Goal: Transaction & Acquisition: Purchase product/service

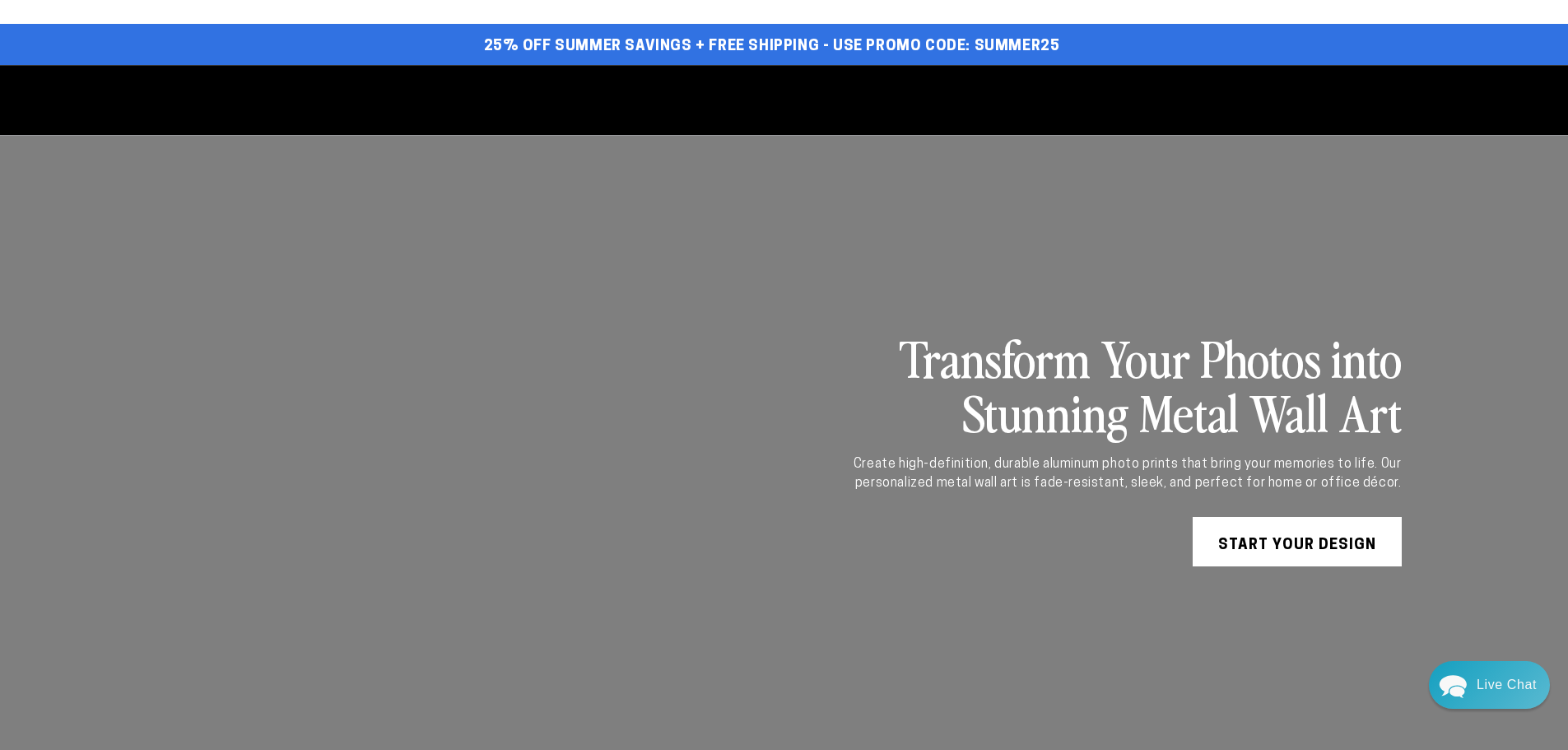
select select "**********"
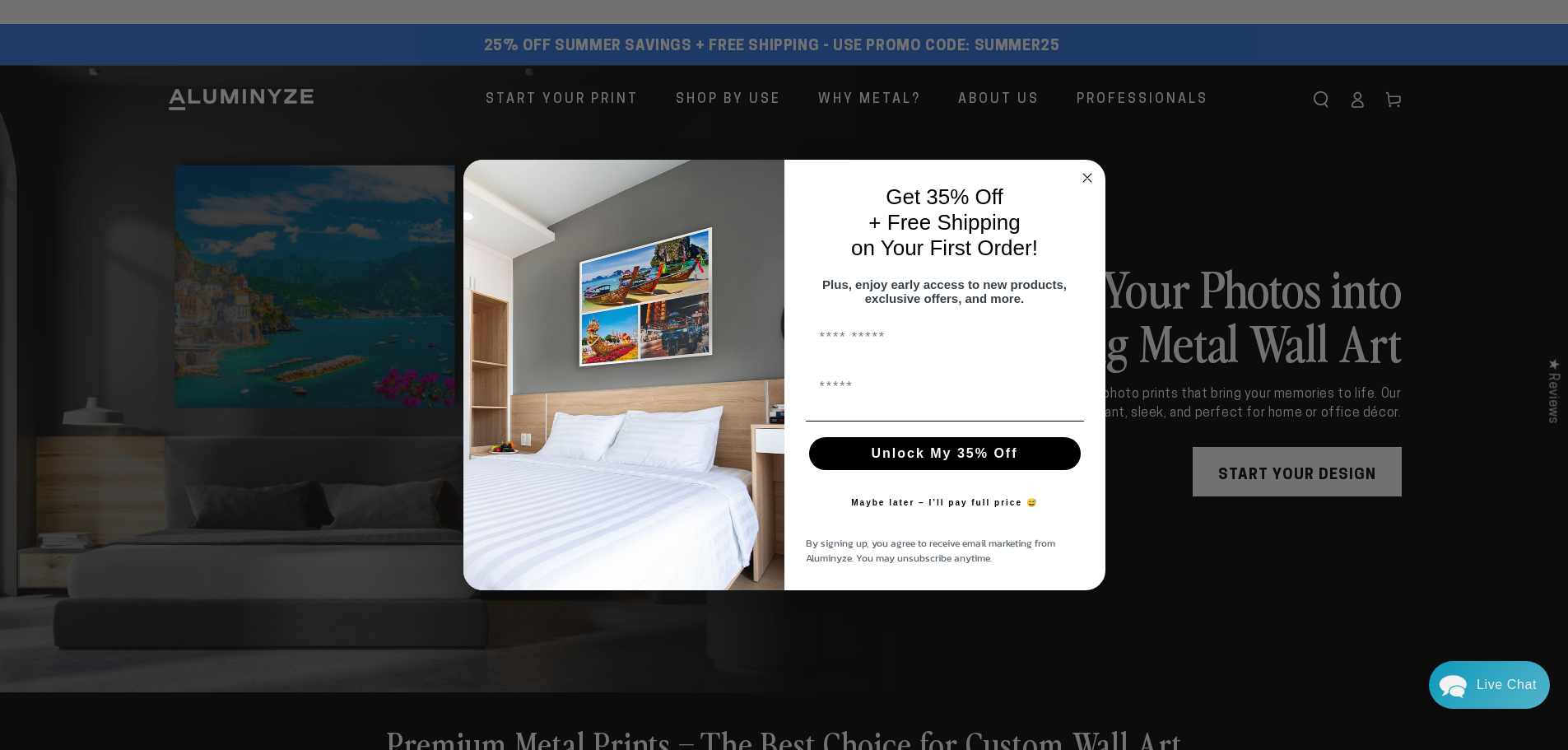
click at [1089, 175] on circle "Close dialog" at bounding box center [1087, 177] width 19 height 19
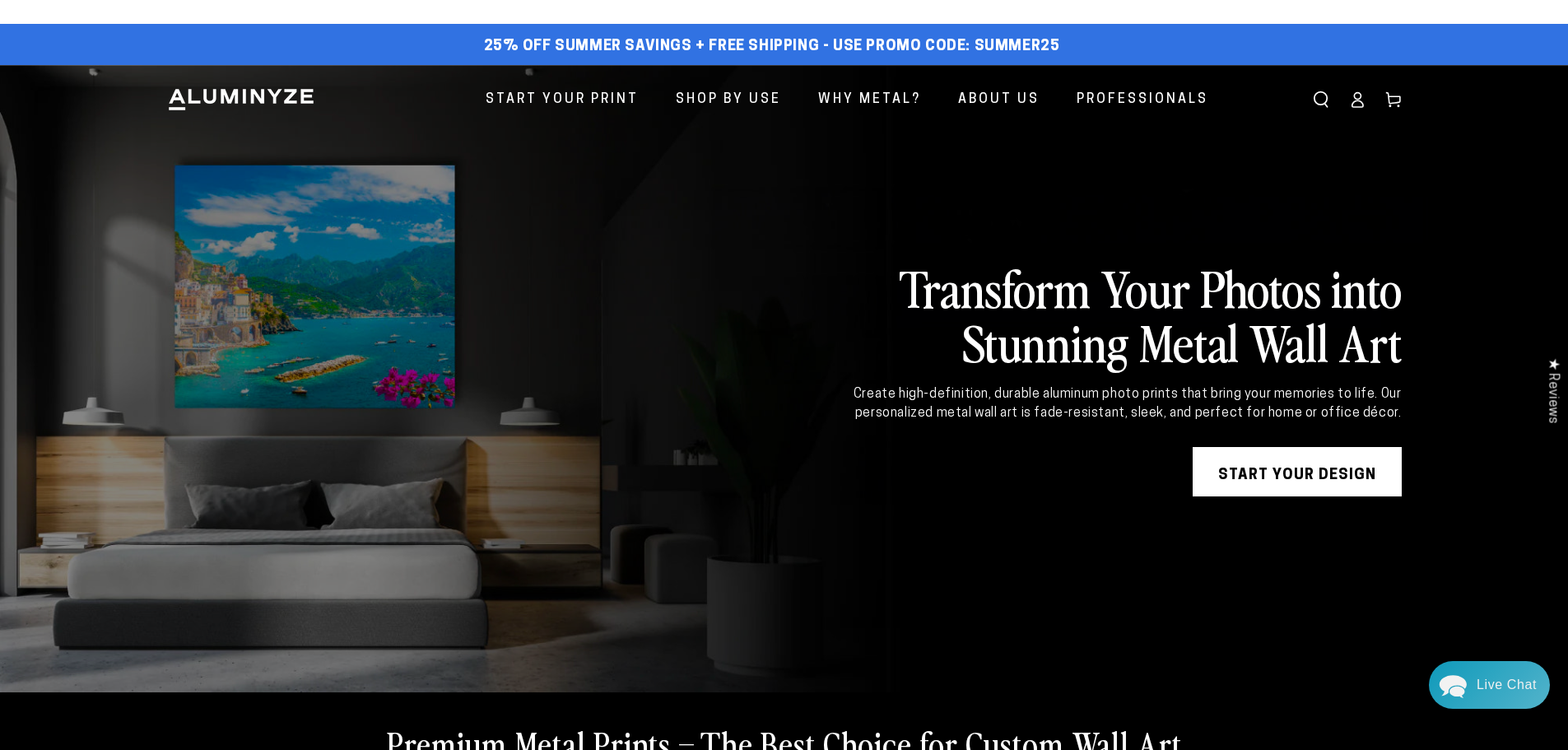
click at [1407, 412] on link at bounding box center [784, 379] width 1568 height 628
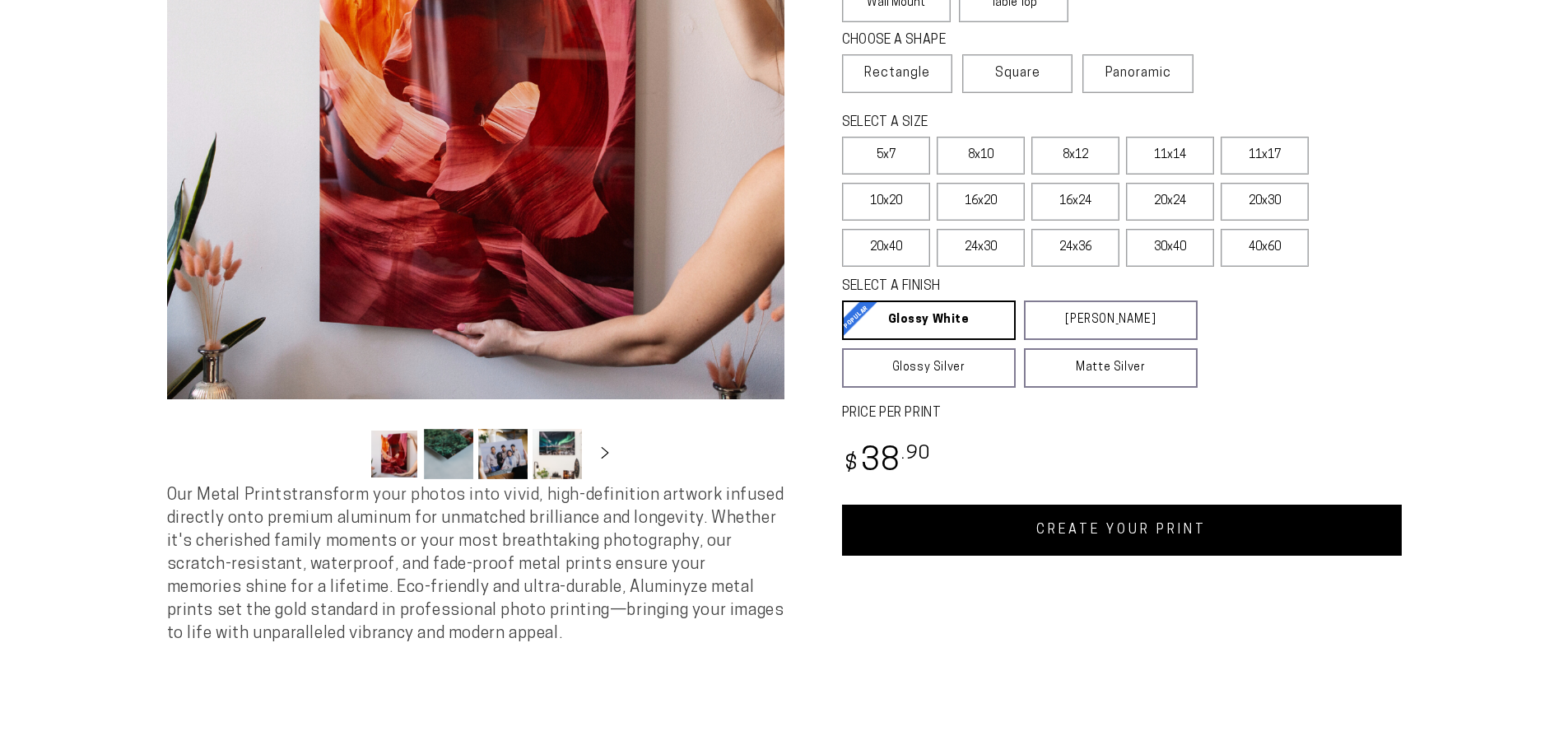
select select "**********"
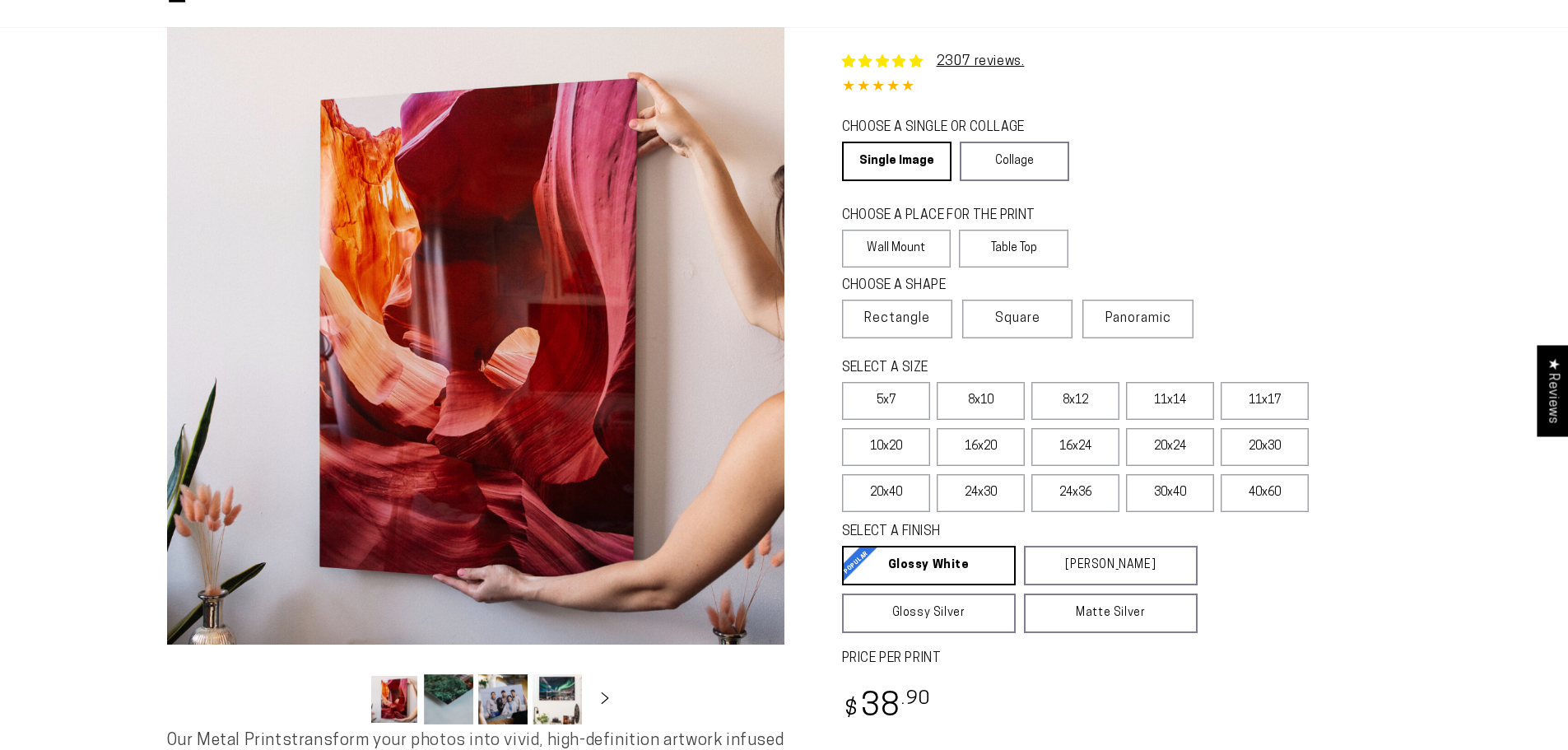
scroll to position [82, 0]
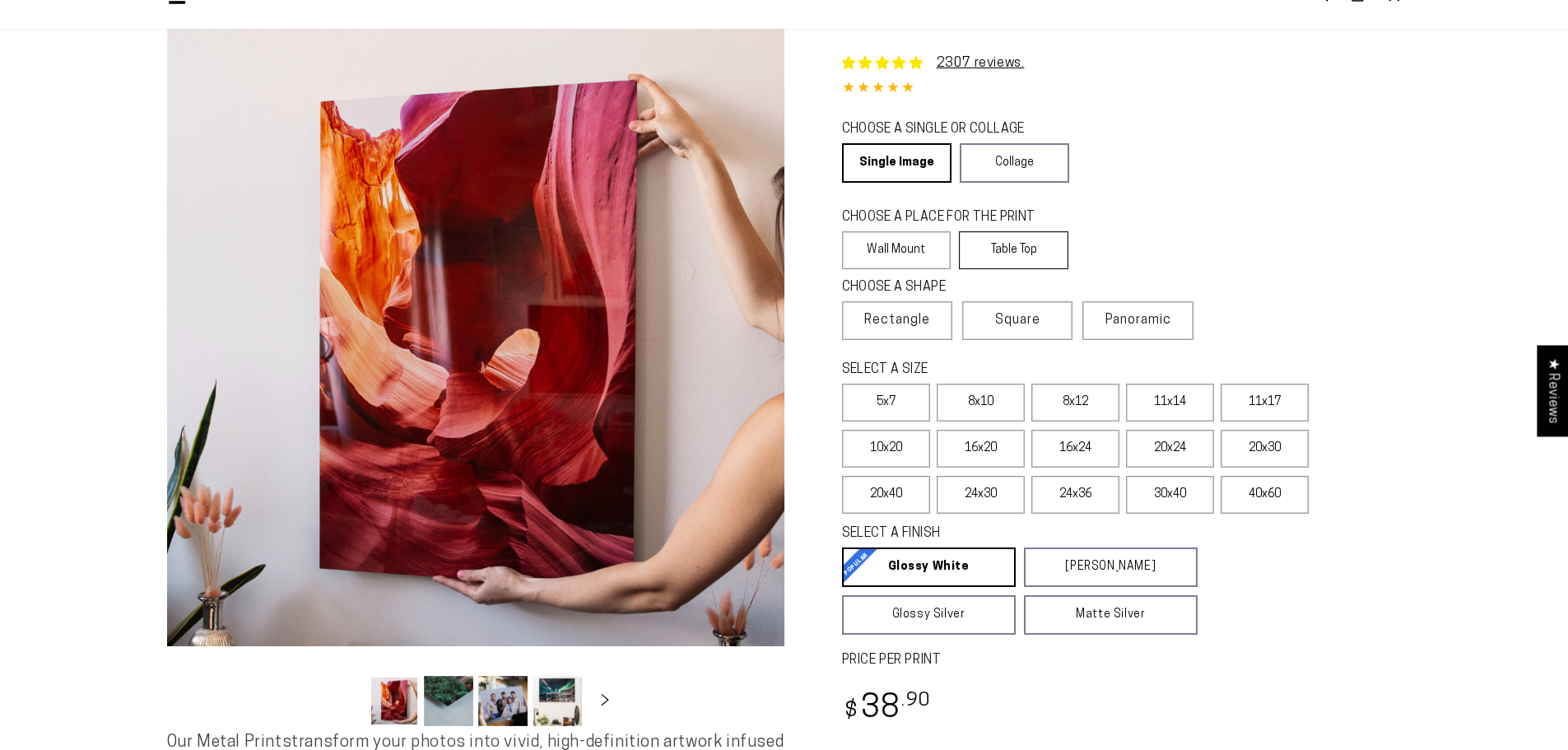
click at [1013, 246] on label "Table Top" at bounding box center [1014, 251] width 110 height 38
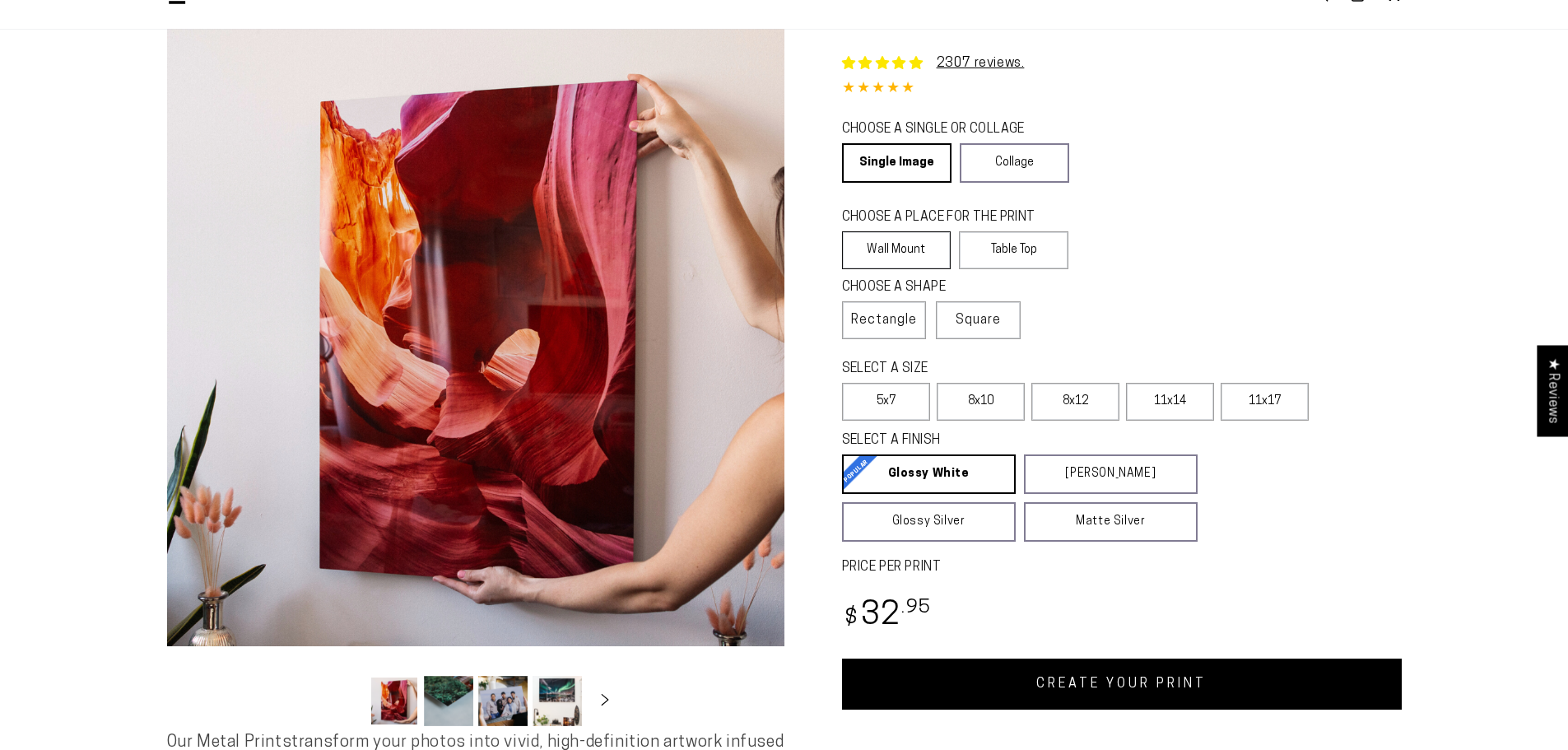
click at [905, 251] on label "Wall Mount" at bounding box center [896, 251] width 110 height 38
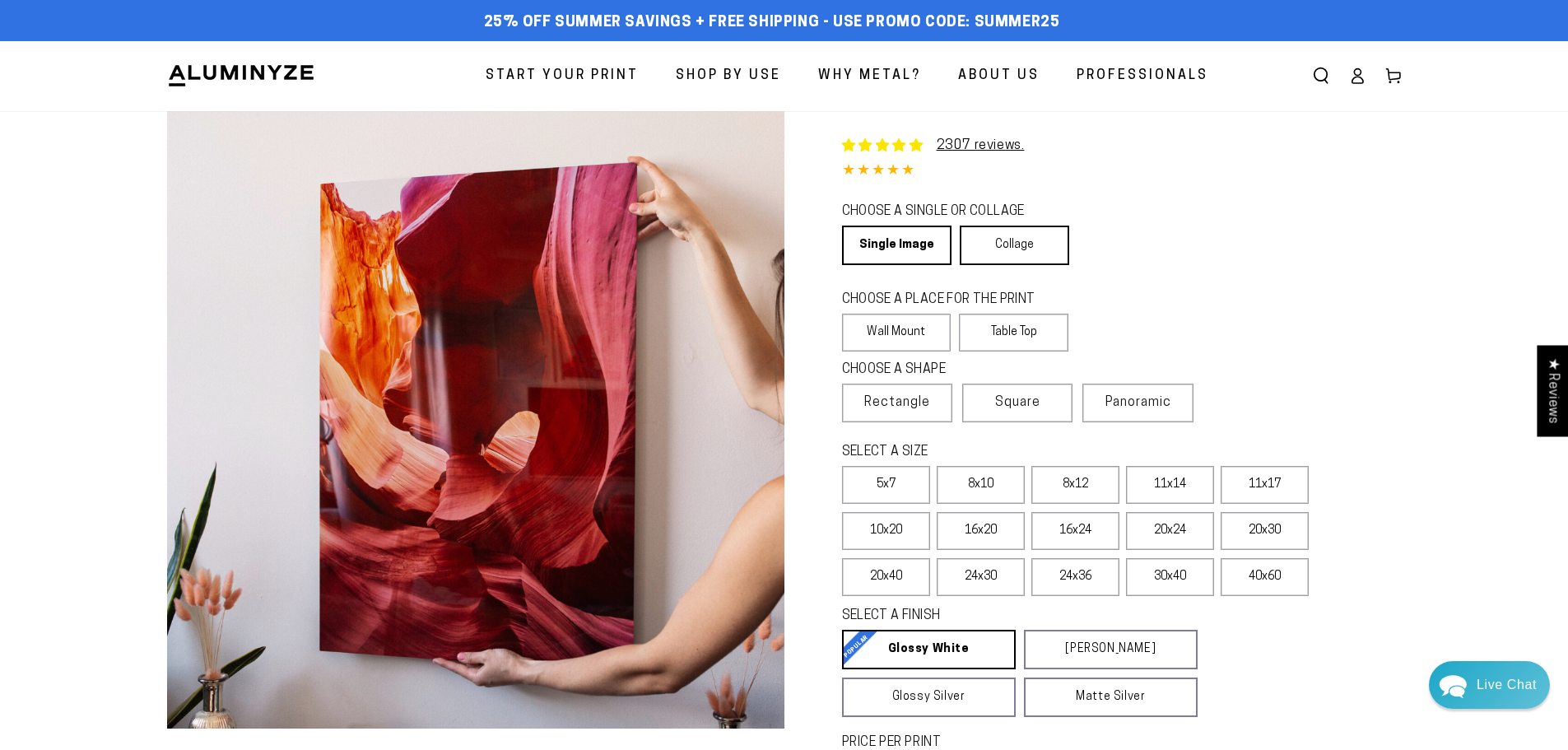
click at [985, 238] on link "Collage" at bounding box center [1014, 246] width 110 height 40
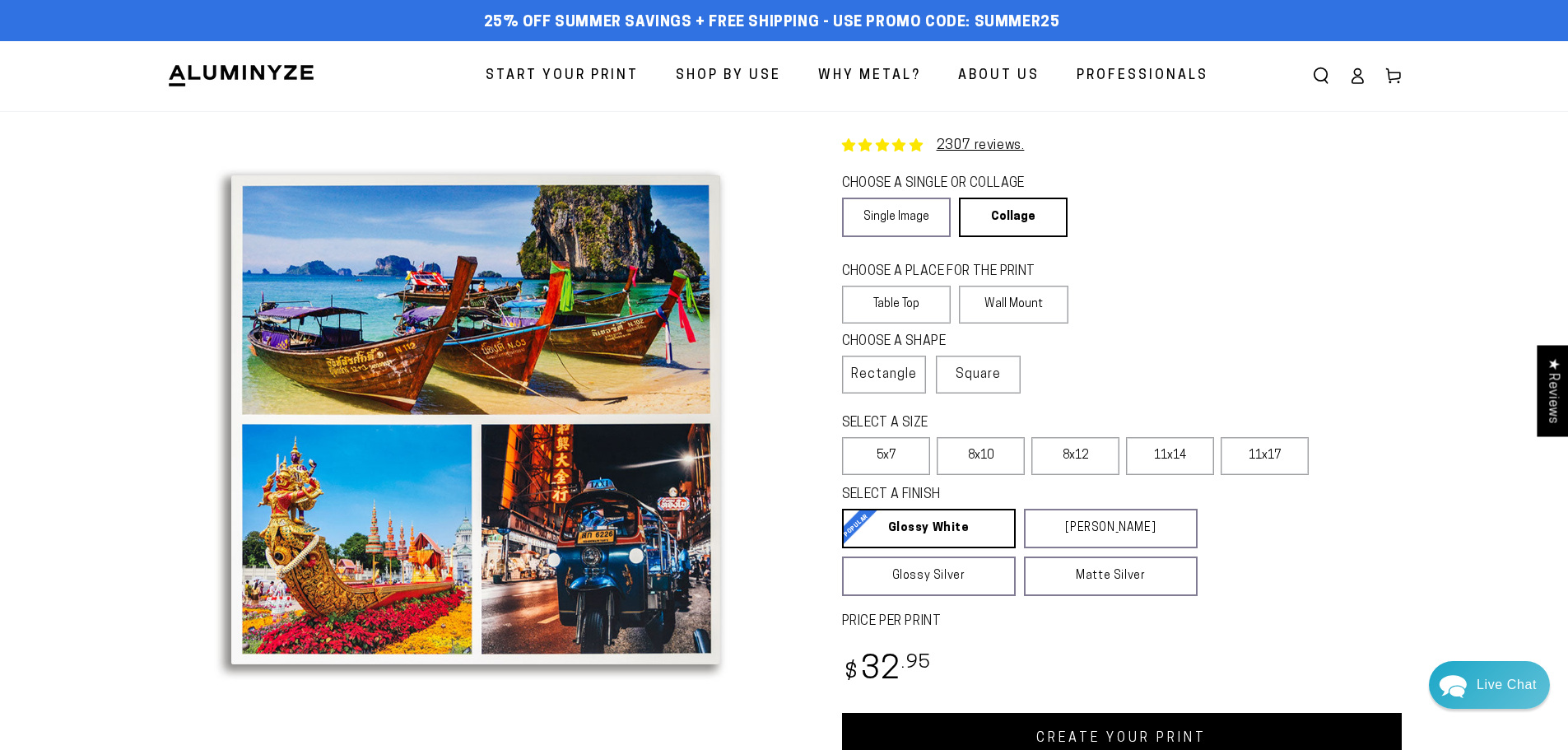
click at [247, 74] on img at bounding box center [241, 76] width 148 height 25
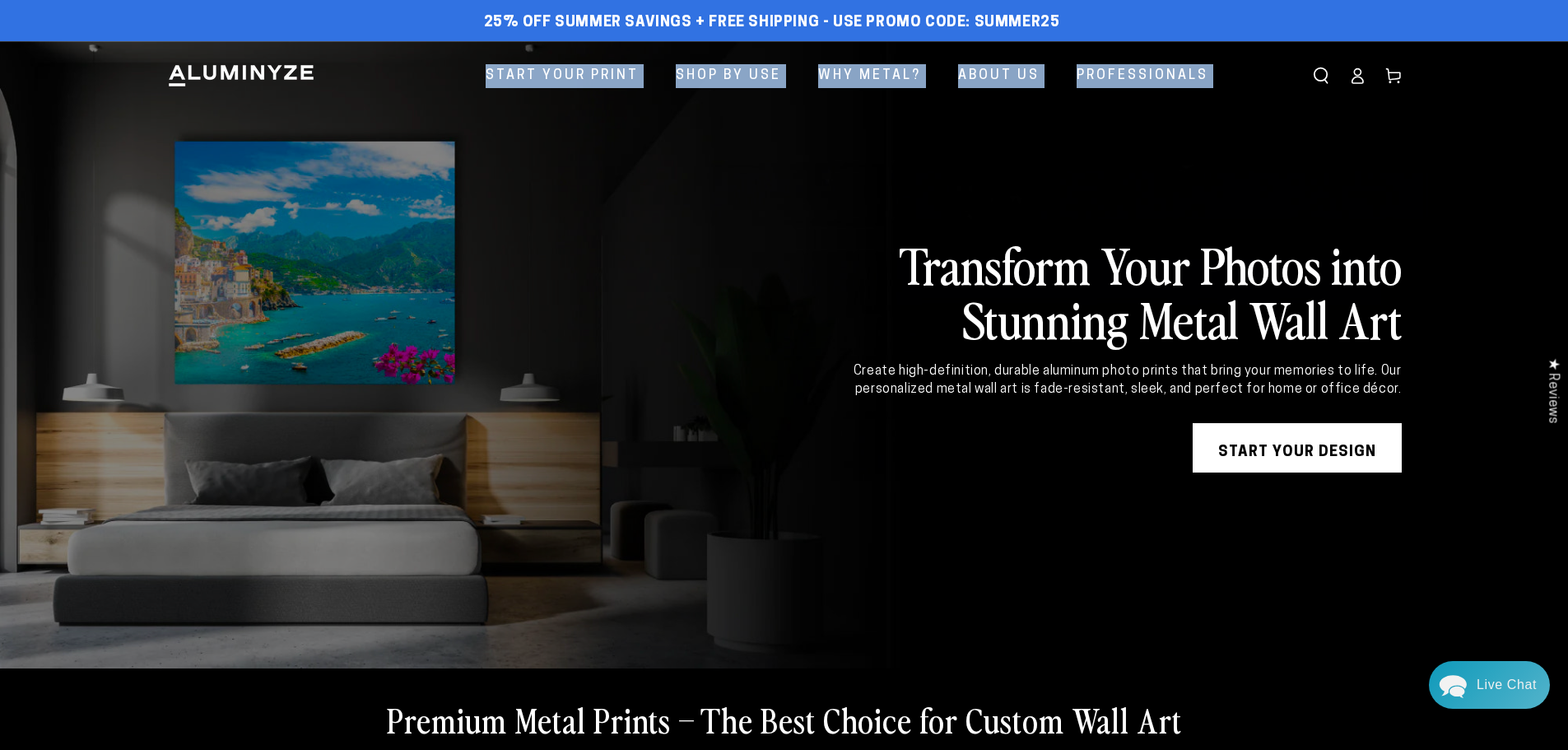
drag, startPoint x: 541, startPoint y: 76, endPoint x: 1273, endPoint y: 94, distance: 732.2
click at [1273, 94] on header "Start Your Print Shop By Use Shop By Use For Home For Business" at bounding box center [784, 76] width 1317 height 70
copy header "Start Your Print Shop By Use For Home For Business For Hospitality Why Metal? A…"
click at [1074, 186] on link at bounding box center [784, 355] width 1568 height 628
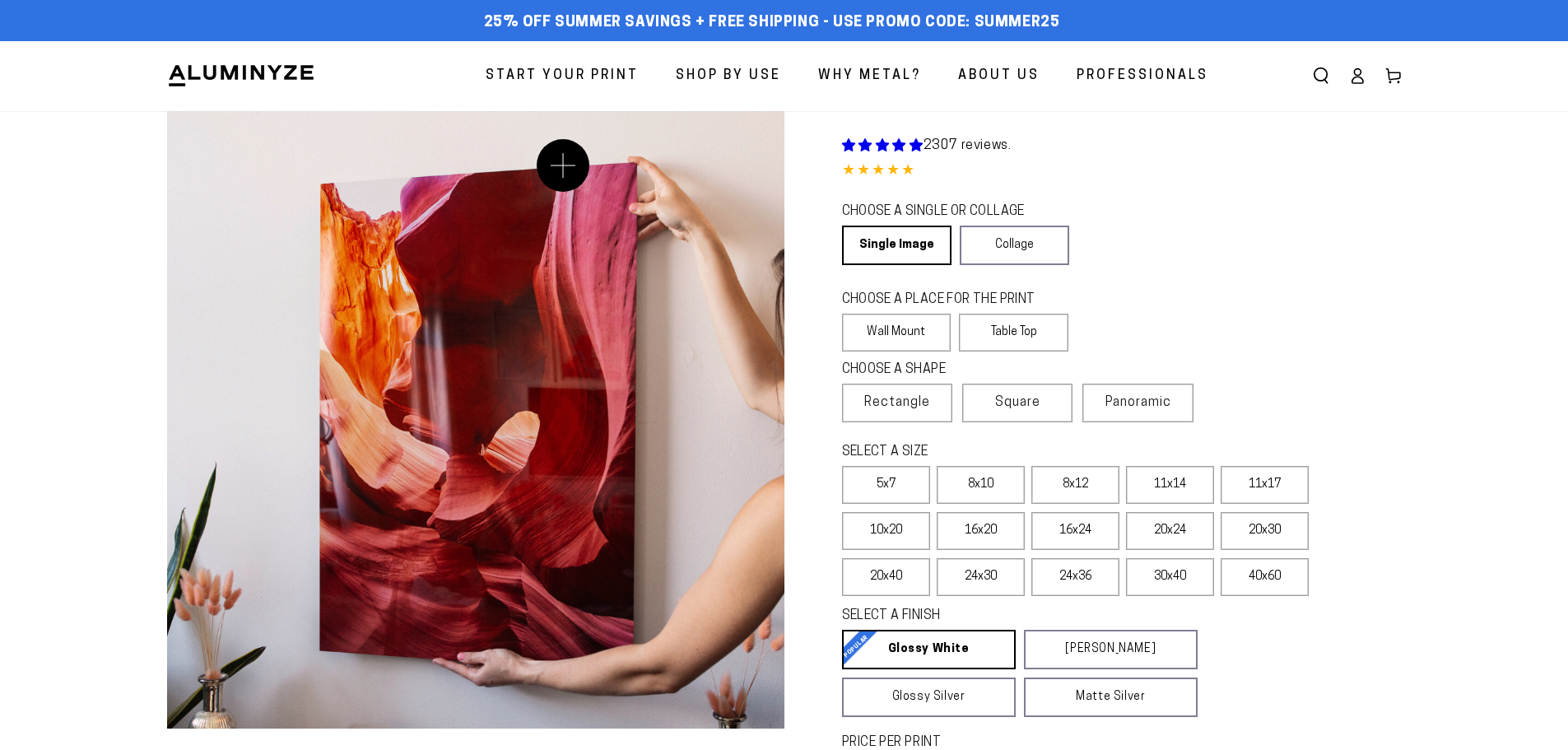
select select "**********"
click at [240, 76] on img at bounding box center [241, 76] width 148 height 25
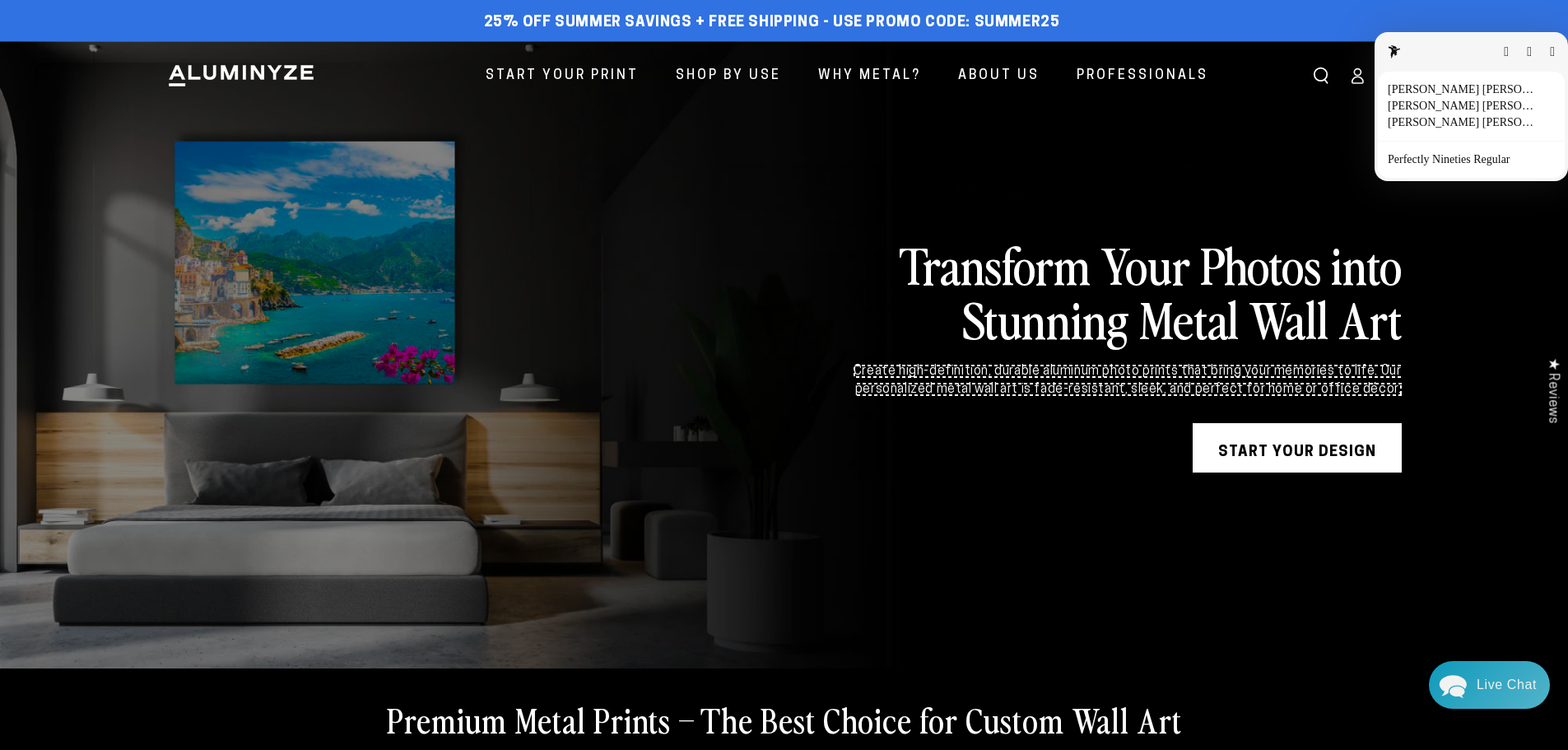
drag, startPoint x: 1360, startPoint y: 79, endPoint x: 1405, endPoint y: 86, distance: 45.5
click at [1405, 86] on div "Cooper Hewitt Book Details Cooper Hewitt Medium Details Cooper Hewitt Bold Deta…" at bounding box center [1471, 106] width 187 height 70
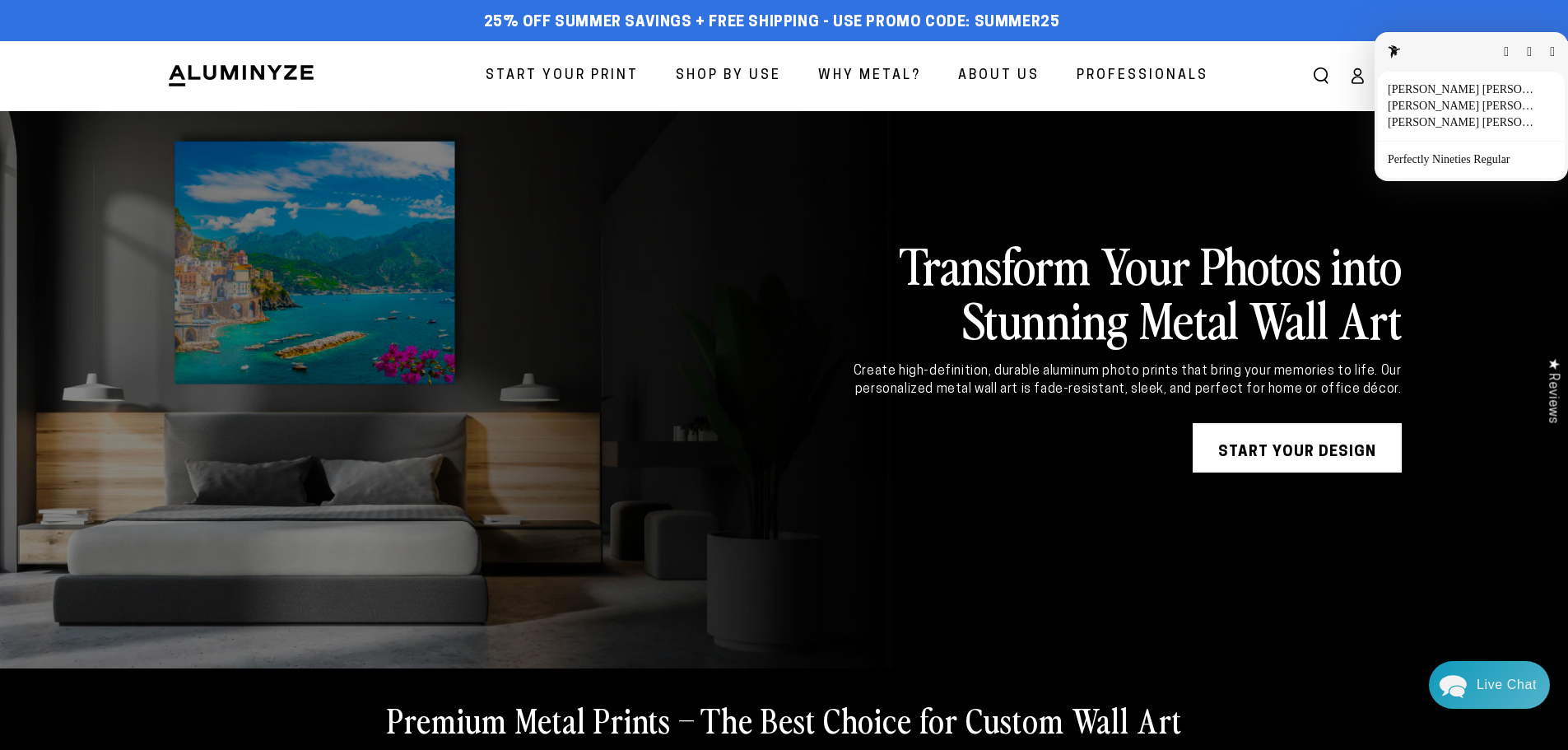
click at [1550, 51] on button "button" at bounding box center [1552, 52] width 5 height 13
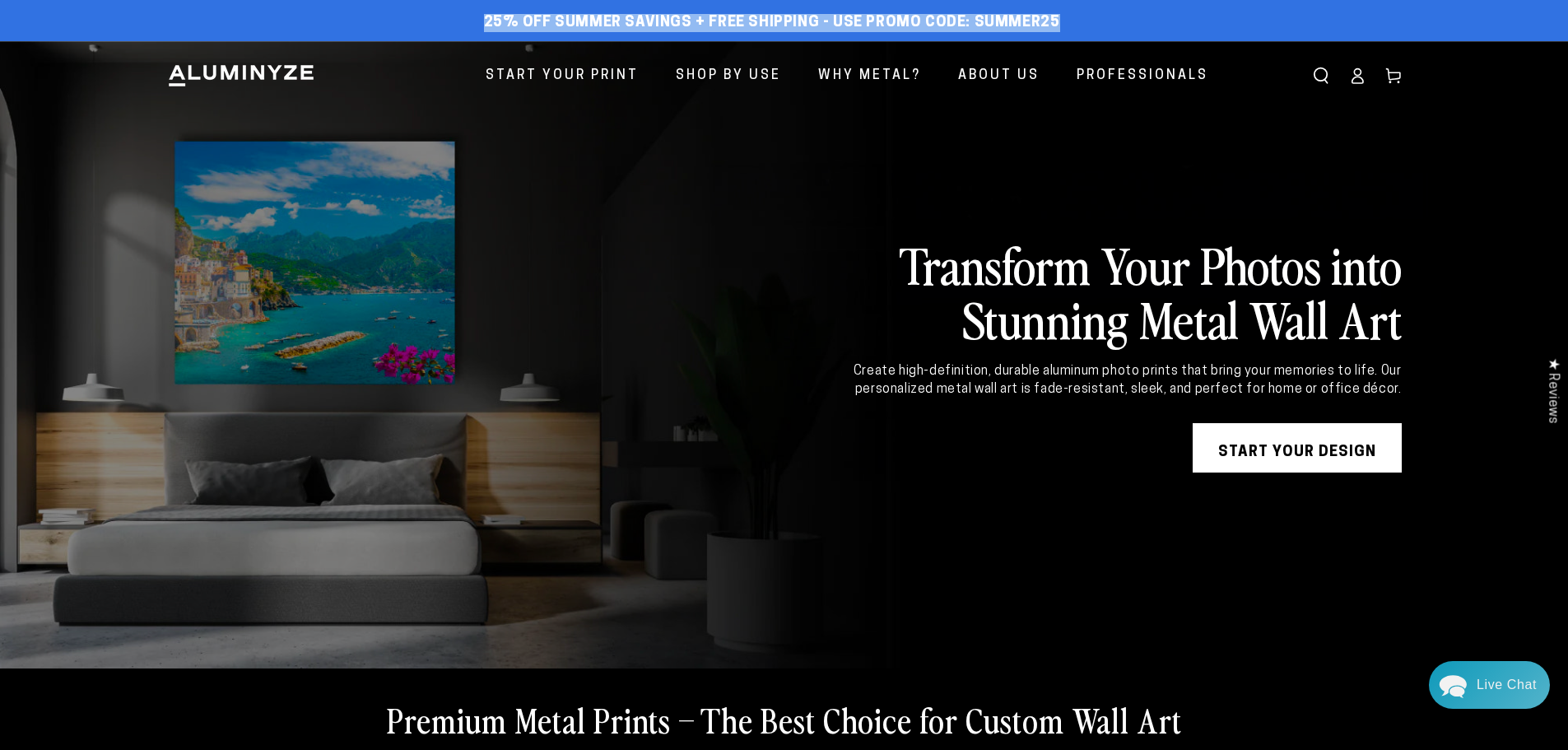
drag, startPoint x: 466, startPoint y: 19, endPoint x: 1054, endPoint y: 22, distance: 588.0
click at [1054, 22] on div "25% off Summer Savings + Free Shipping - Use Promo Code: SUMMER25 25% OFF - Cod…" at bounding box center [772, 23] width 1210 height 30
copy span "25% off Summer Savings + Free Shipping - Use Promo Code: SUMMER25"
click at [1028, 155] on link at bounding box center [784, 355] width 1568 height 628
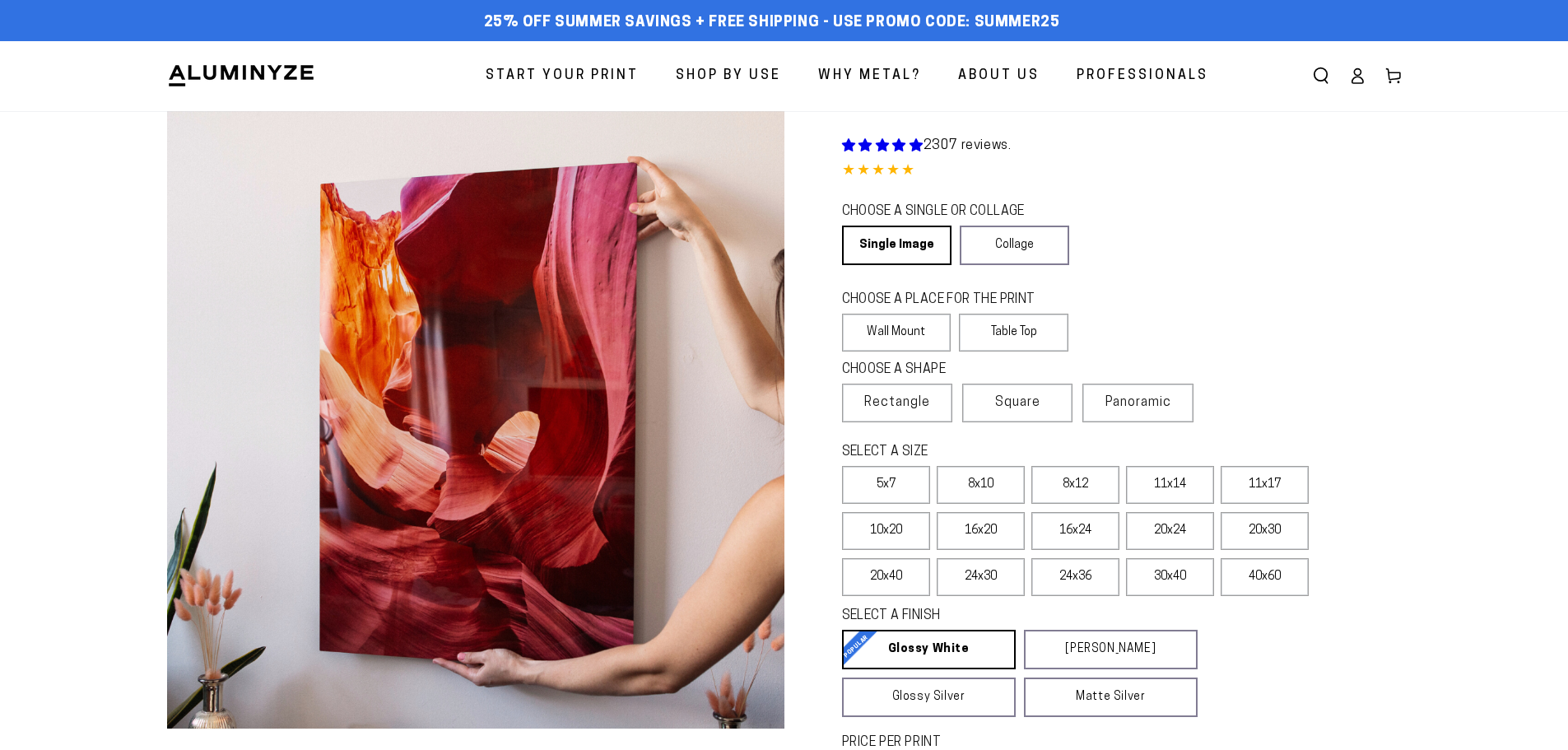
select select "**********"
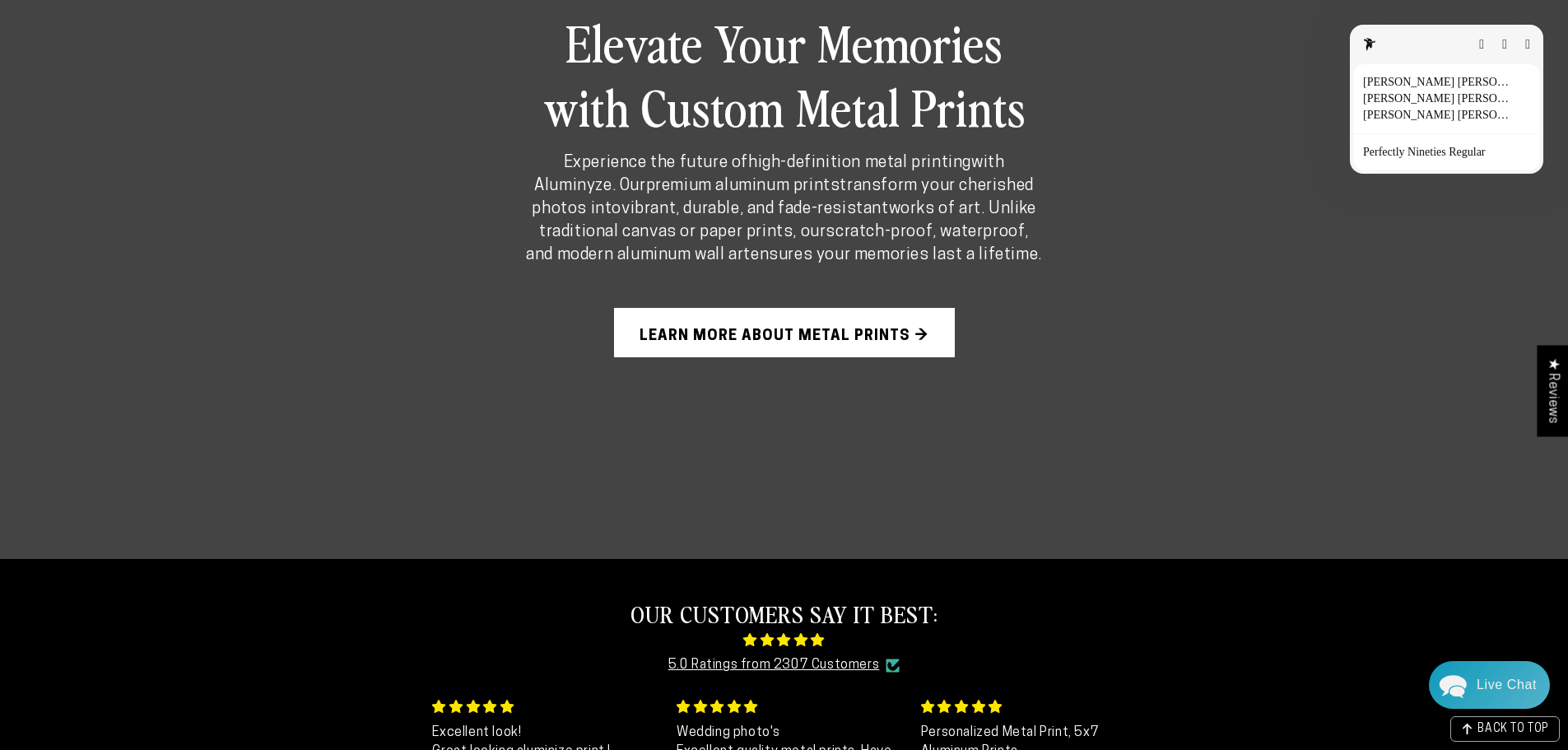
scroll to position [1235, 0]
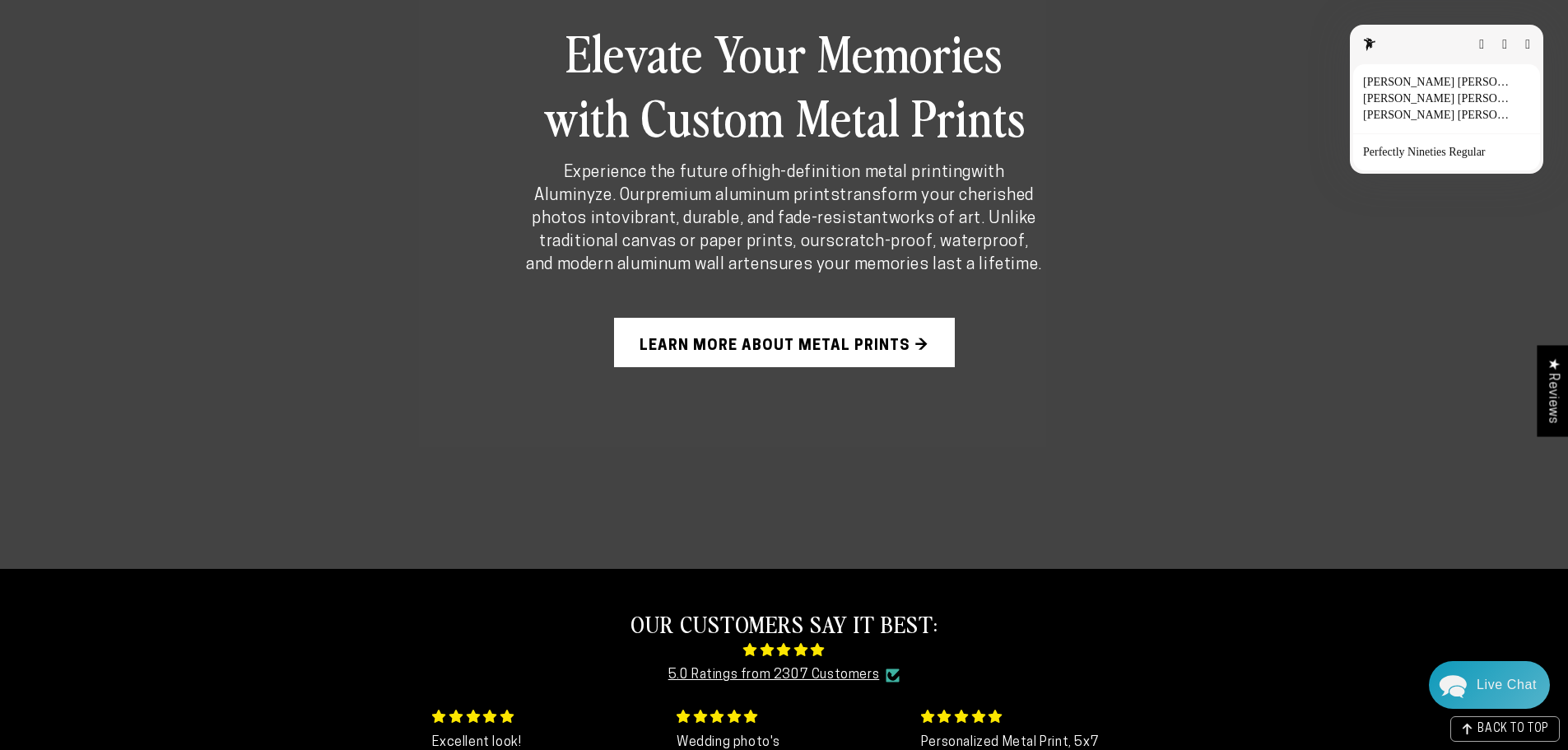
click at [1530, 38] on button "button" at bounding box center [1527, 45] width 5 height 13
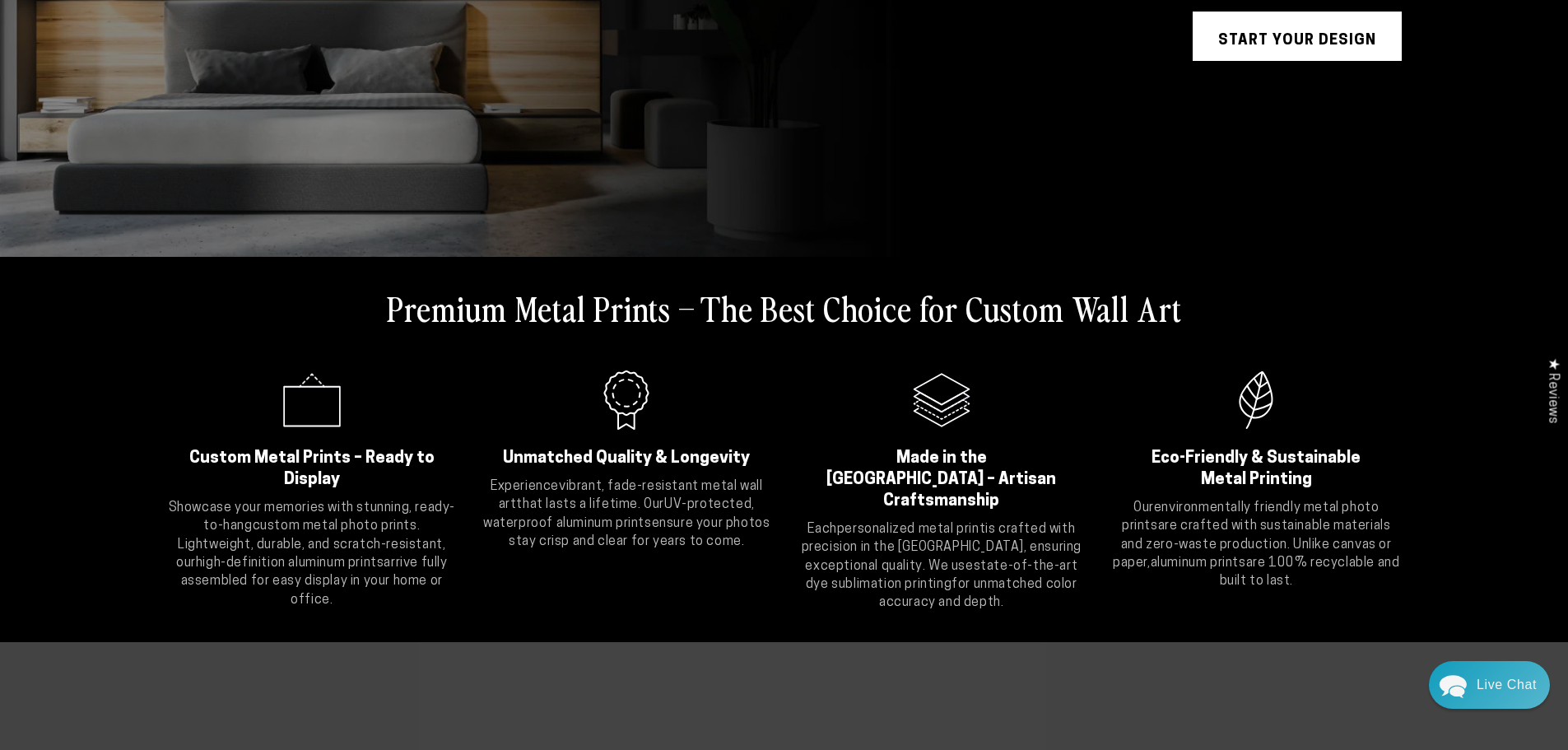
scroll to position [0, 0]
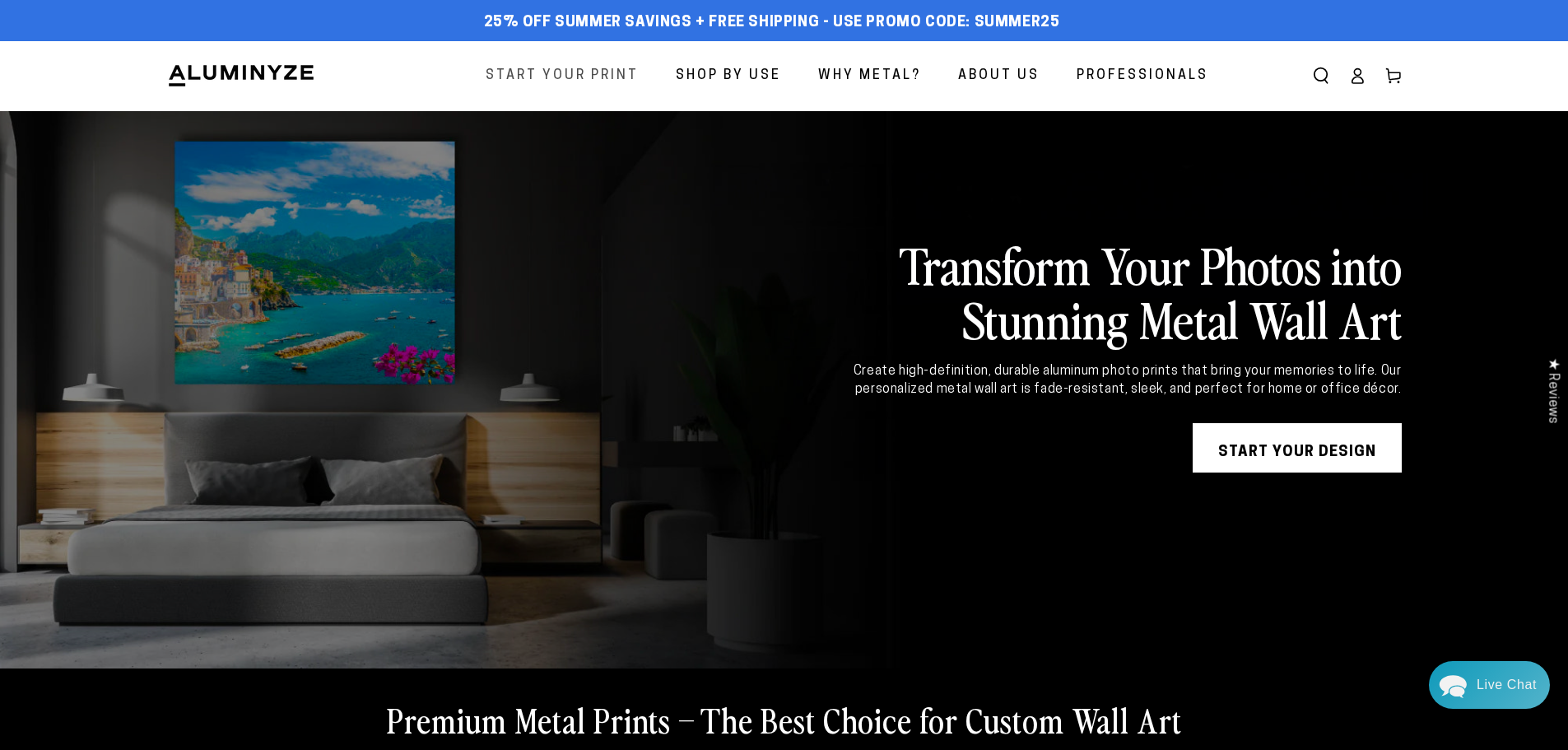
click at [600, 72] on span "Start Your Print" at bounding box center [562, 76] width 153 height 24
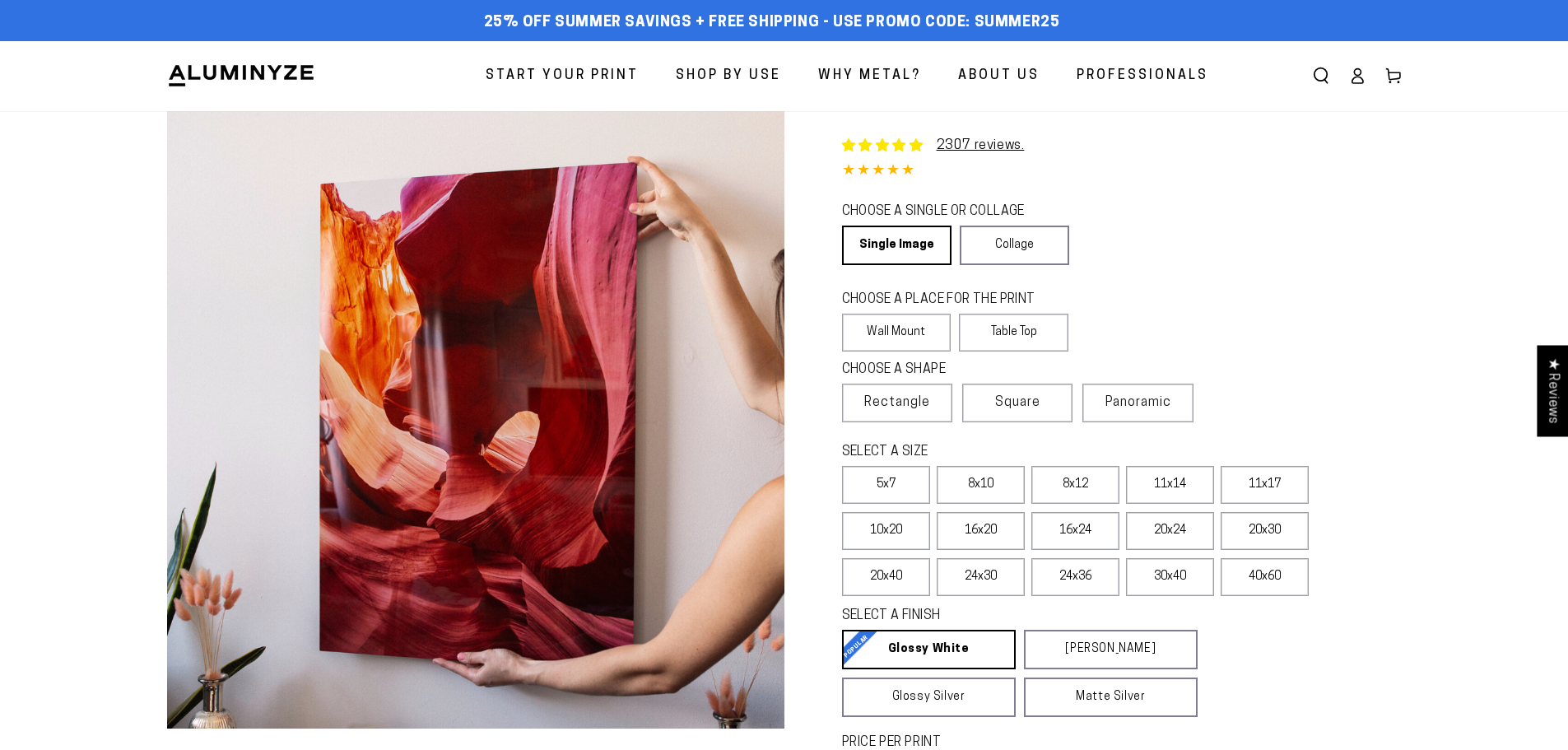
select select "**********"
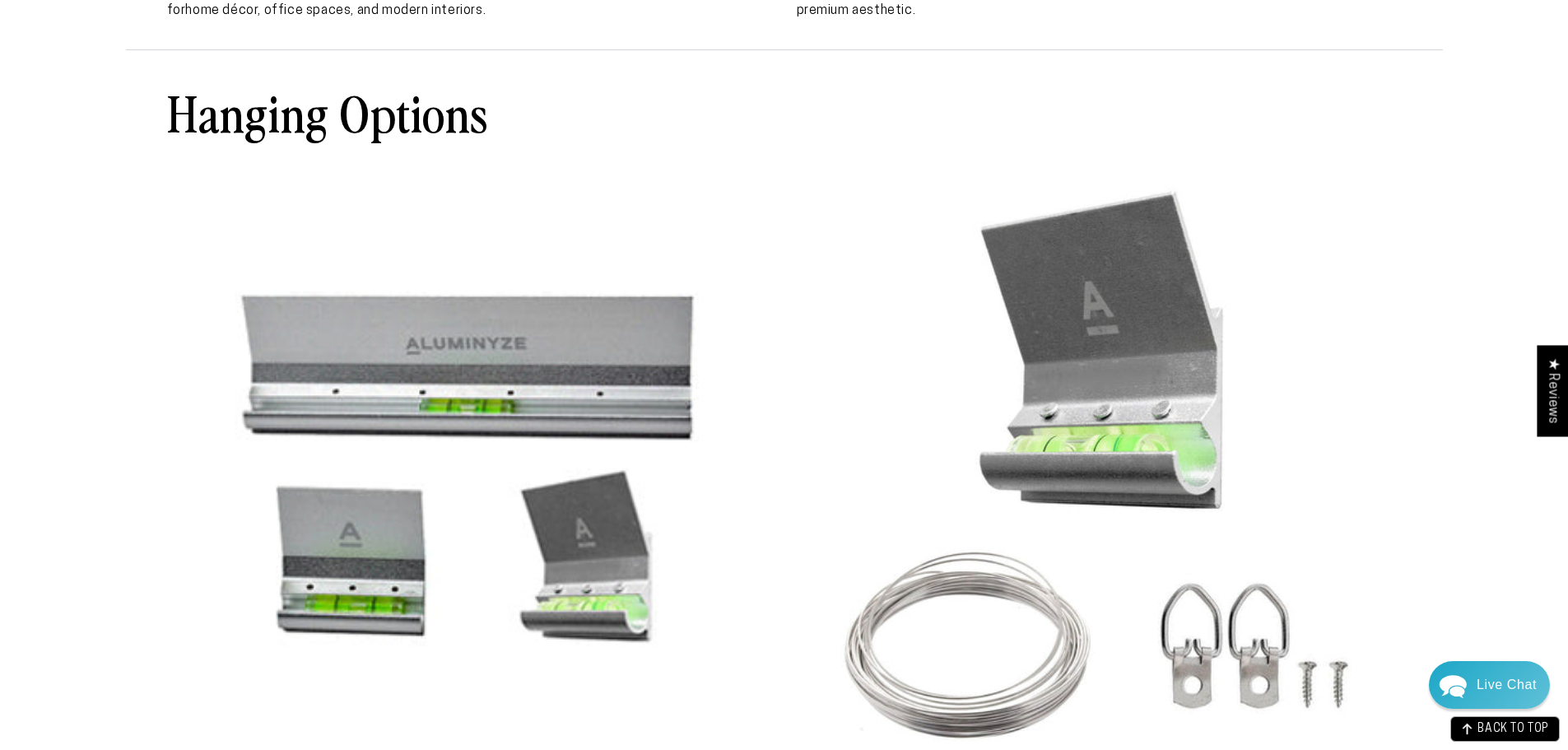
scroll to position [6507, 0]
